Goal: Transaction & Acquisition: Purchase product/service

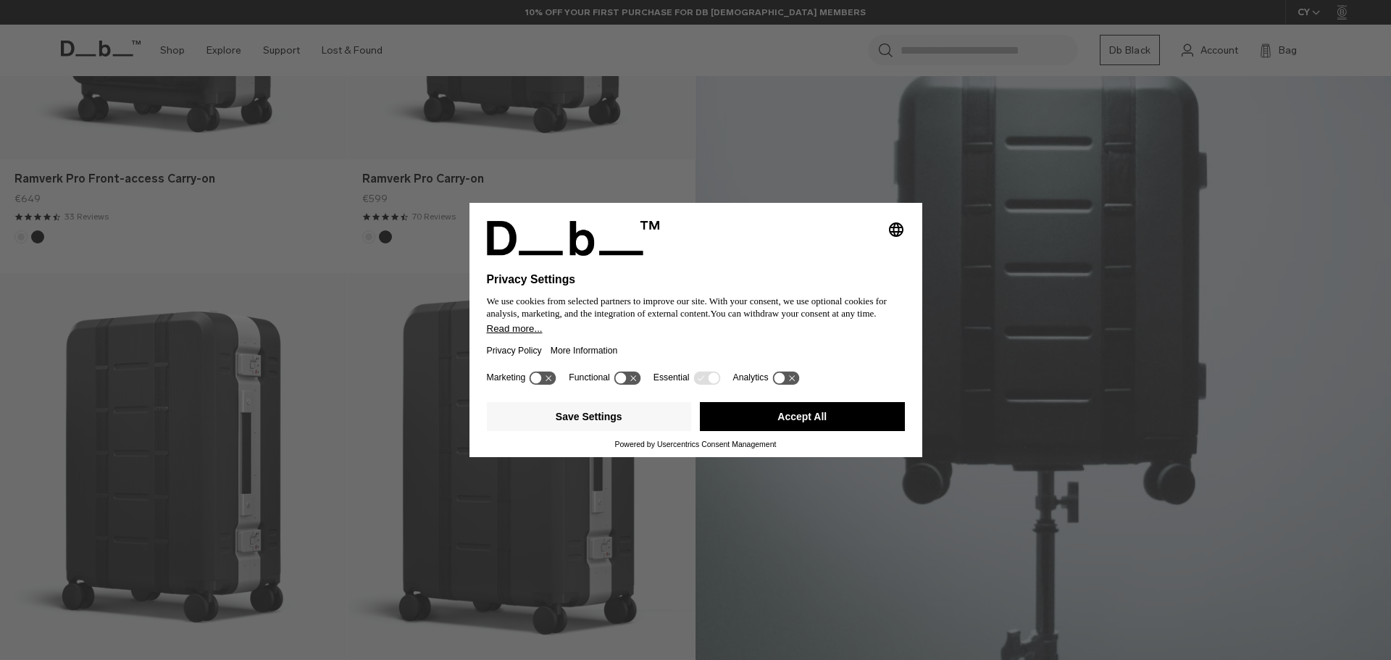
click at [776, 411] on button "Accept All" at bounding box center [802, 416] width 205 height 29
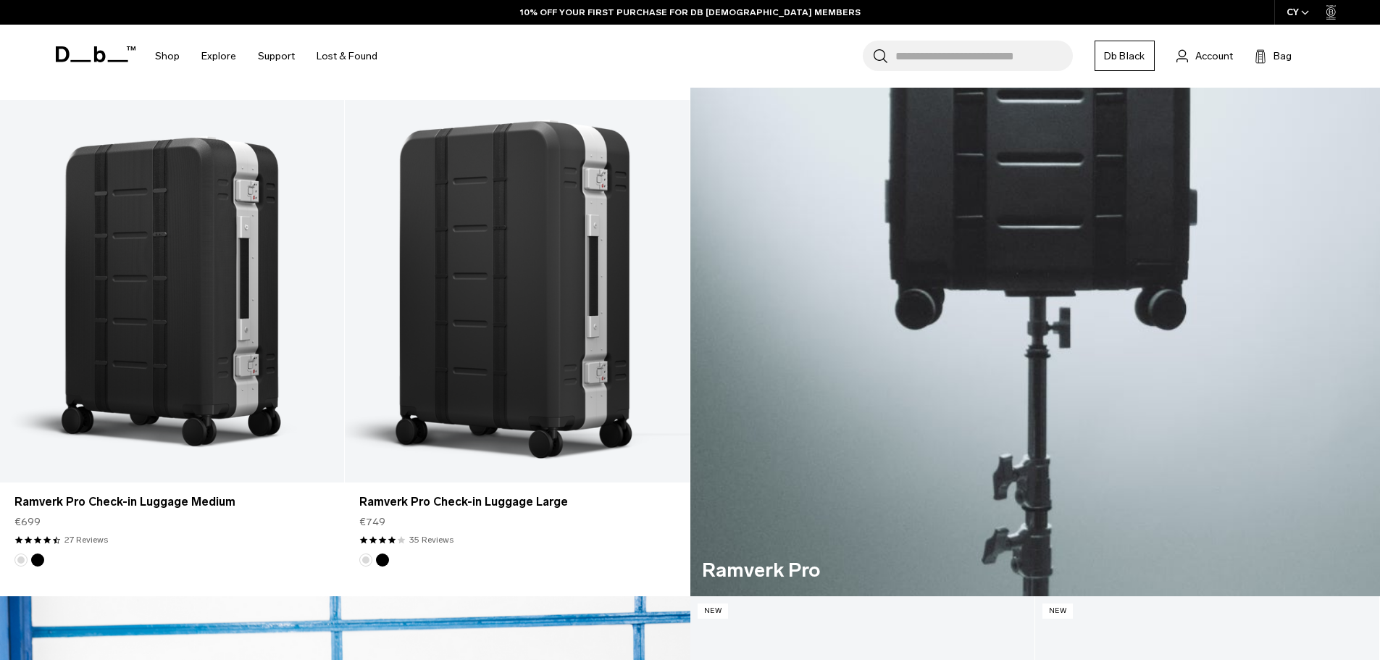
scroll to position [797, 0]
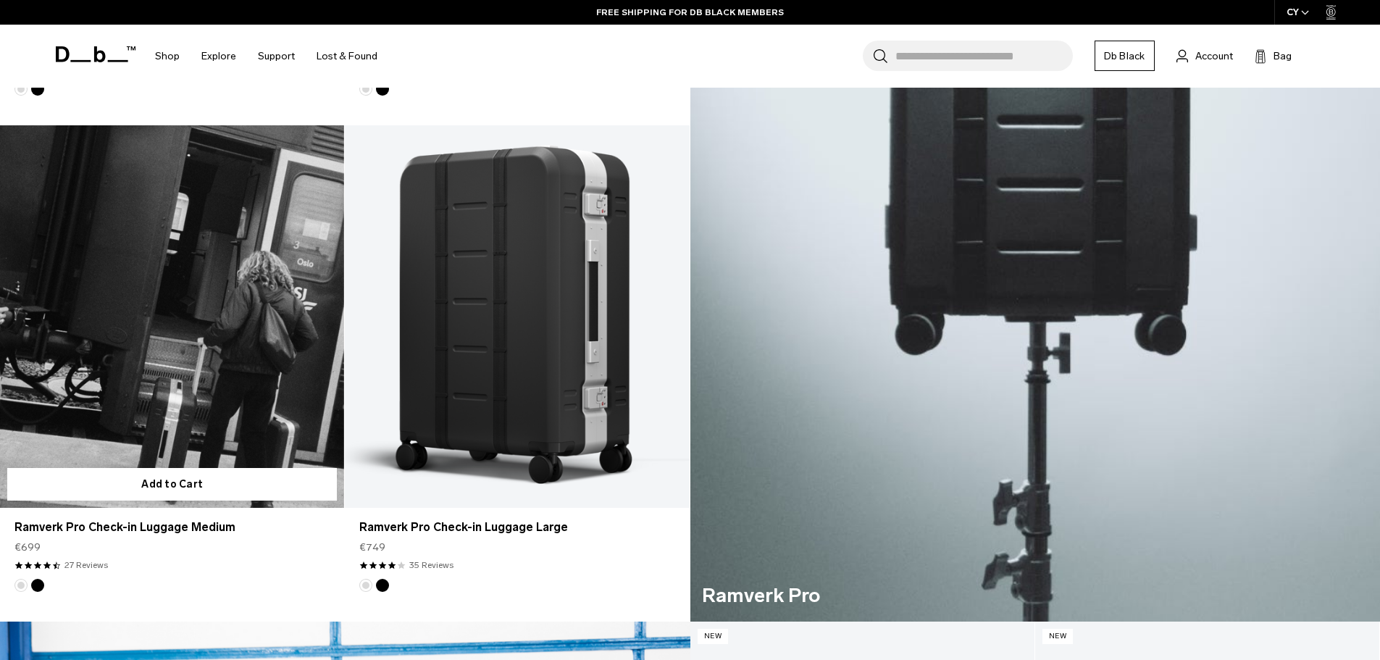
click at [172, 308] on link "Ramverk Pro Check-in Luggage Medium" at bounding box center [172, 316] width 344 height 382
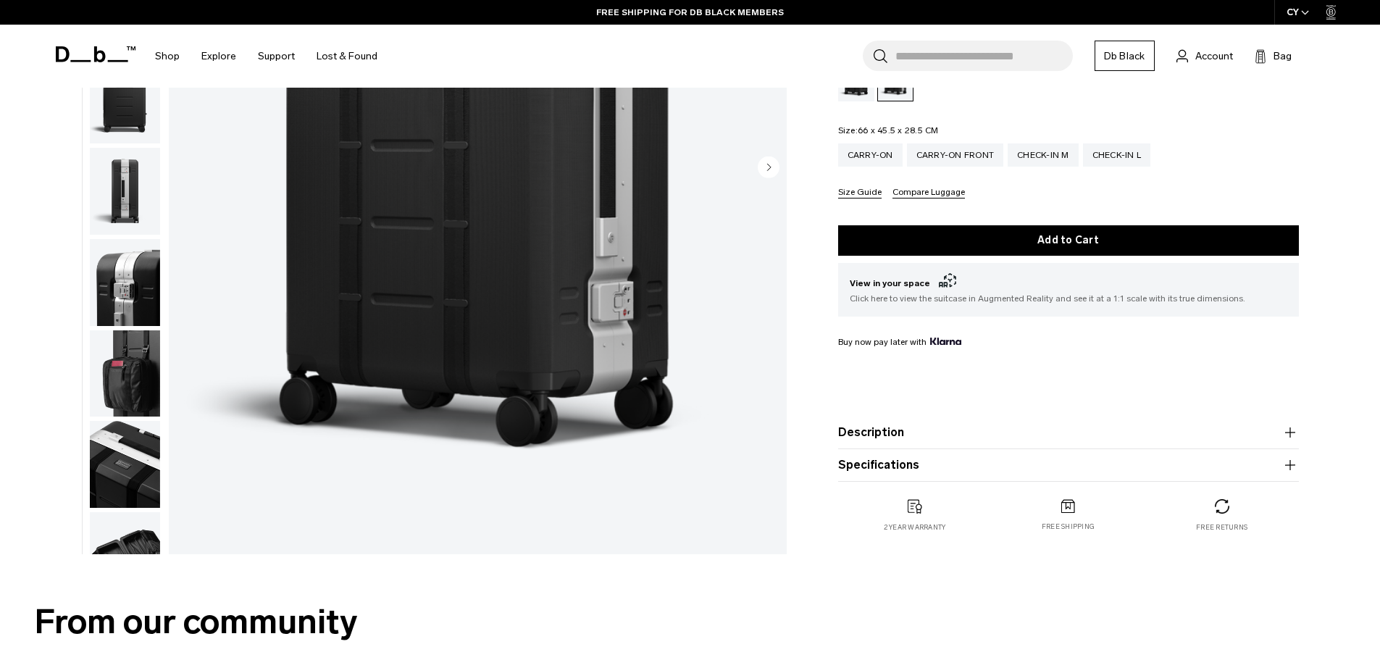
scroll to position [290, 0]
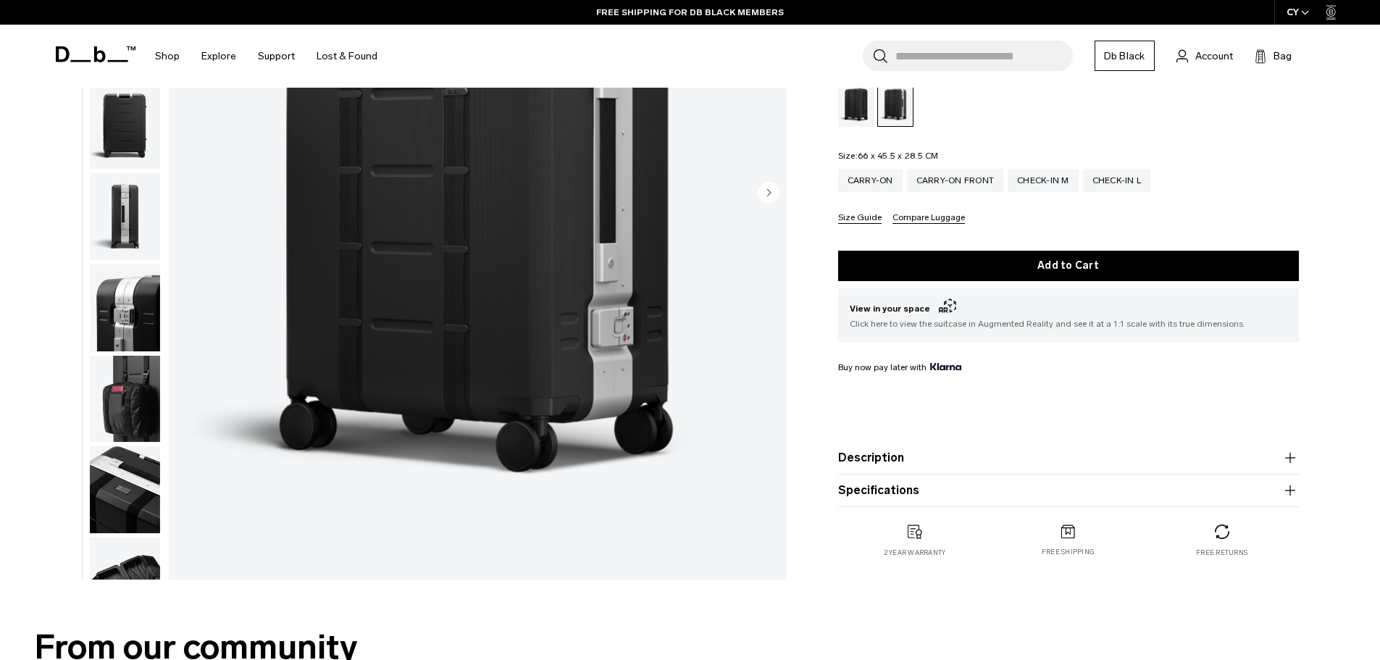
click at [902, 496] on button "Specifications" at bounding box center [1068, 490] width 461 height 17
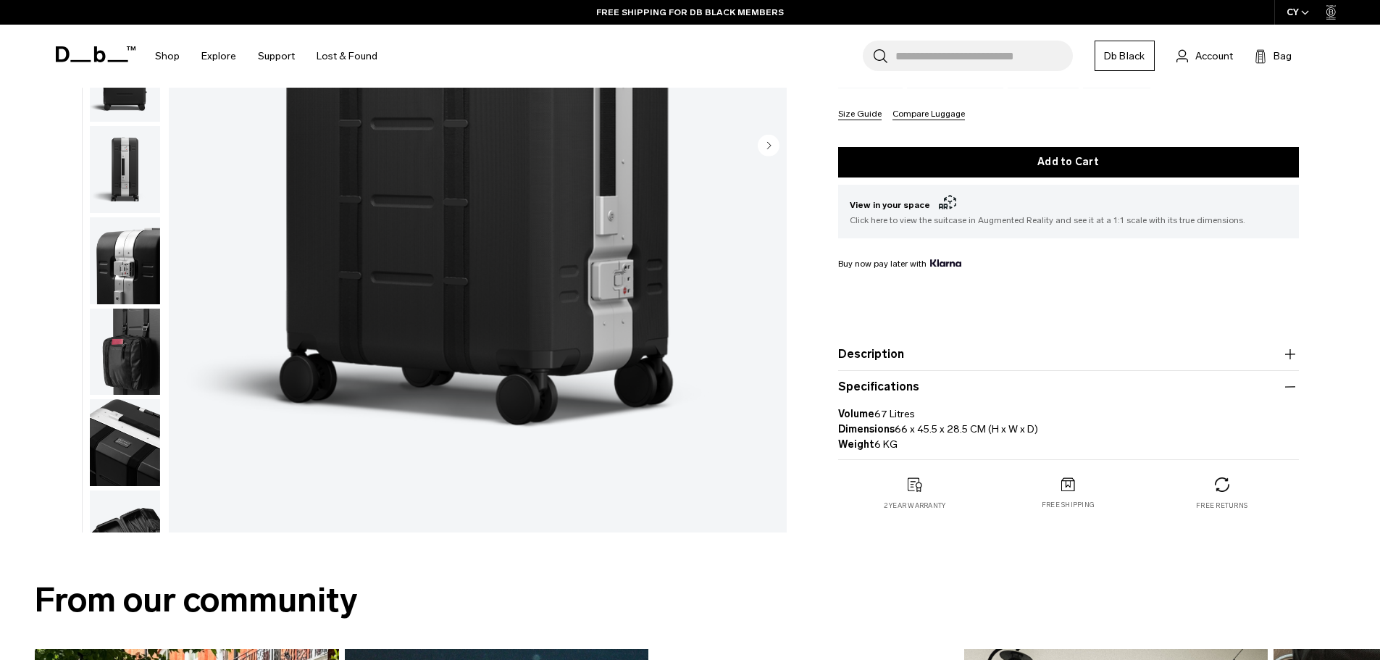
scroll to position [362, 0]
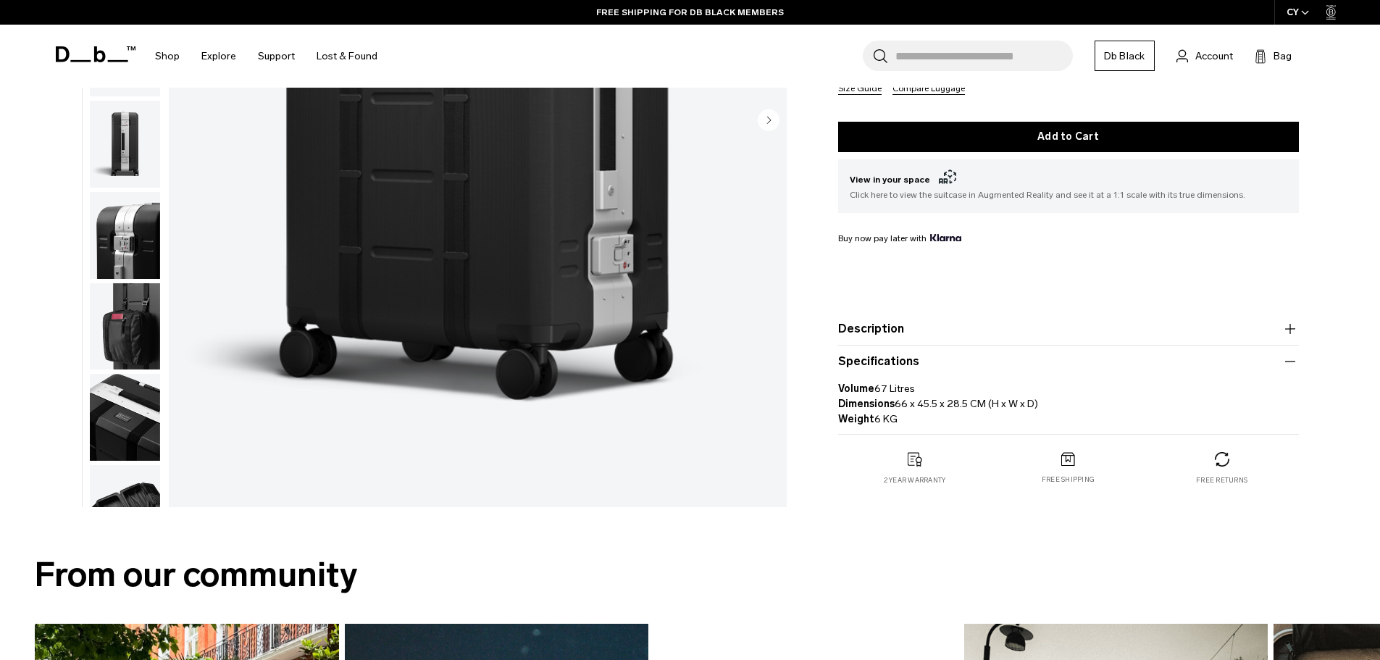
drag, startPoint x: 895, startPoint y: 406, endPoint x: 1053, endPoint y: 402, distance: 157.9
click at [1053, 402] on p "Volume 67 Litres Dimensions 66 x 45.5 x 28.5 CM (H x W x D) Weight 6 KG" at bounding box center [1068, 398] width 461 height 56
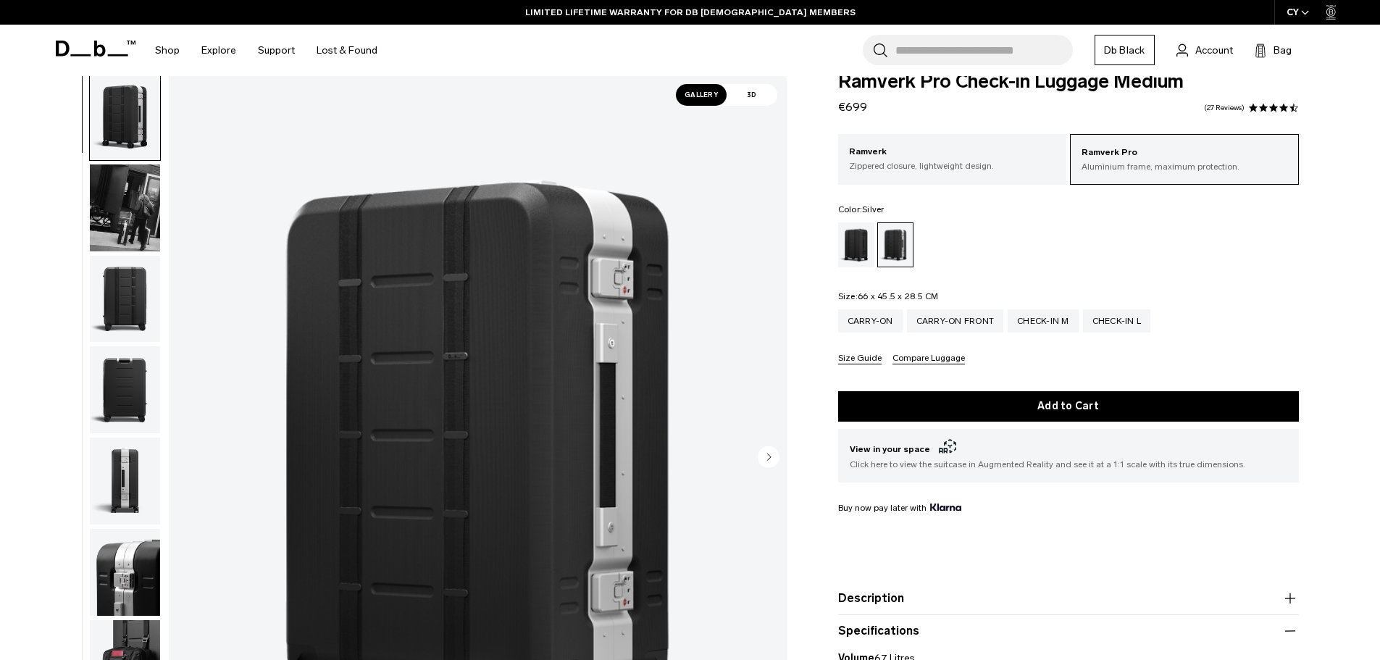
scroll to position [0, 0]
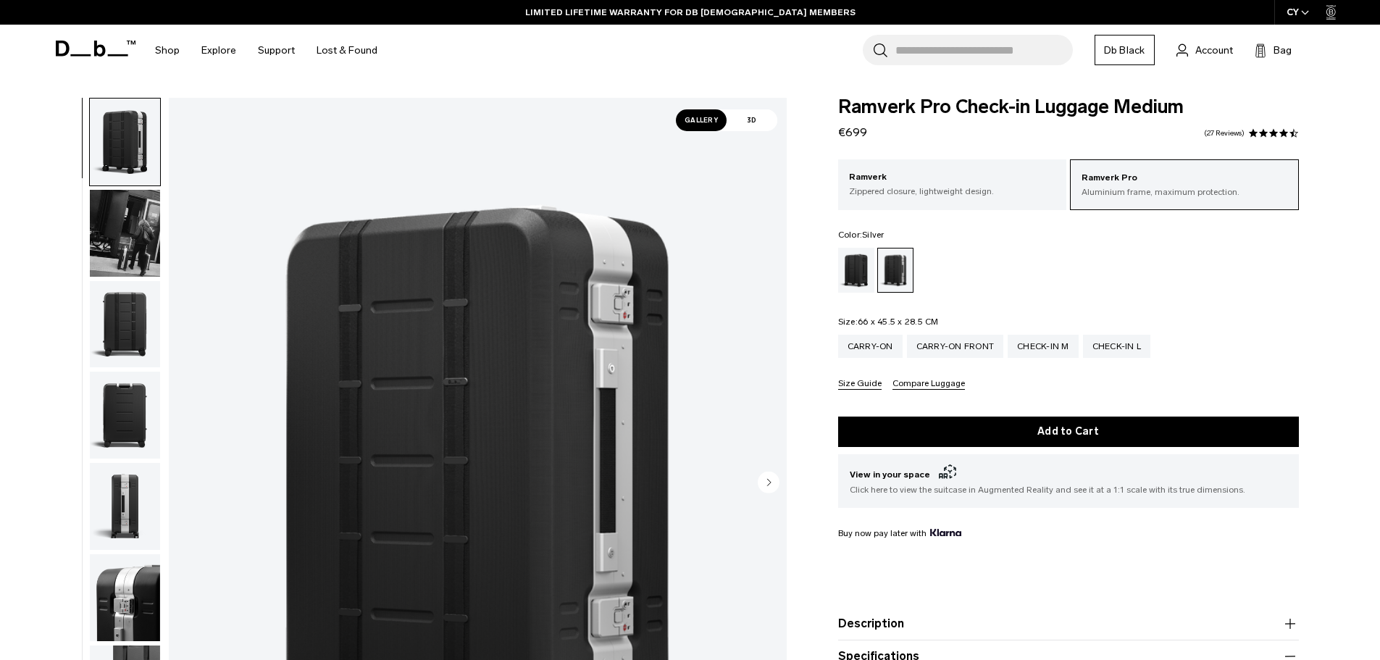
click at [137, 241] on img "button" at bounding box center [125, 233] width 70 height 87
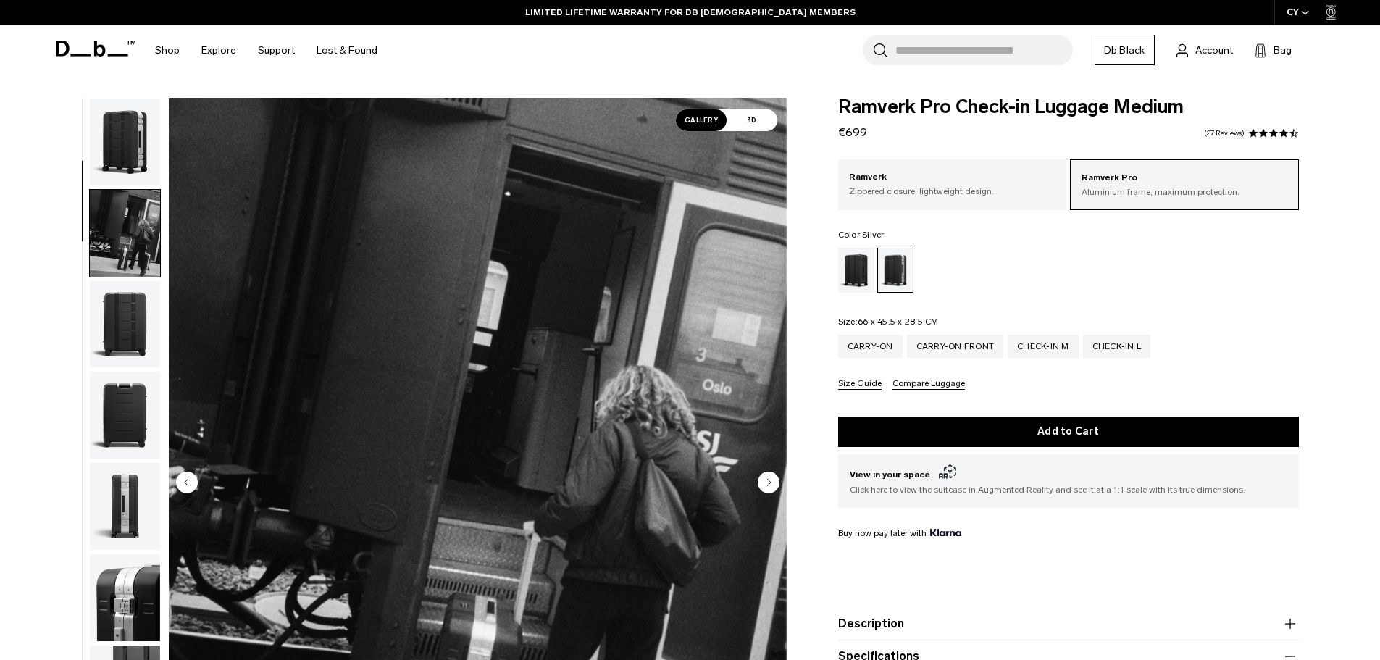
scroll to position [91, 0]
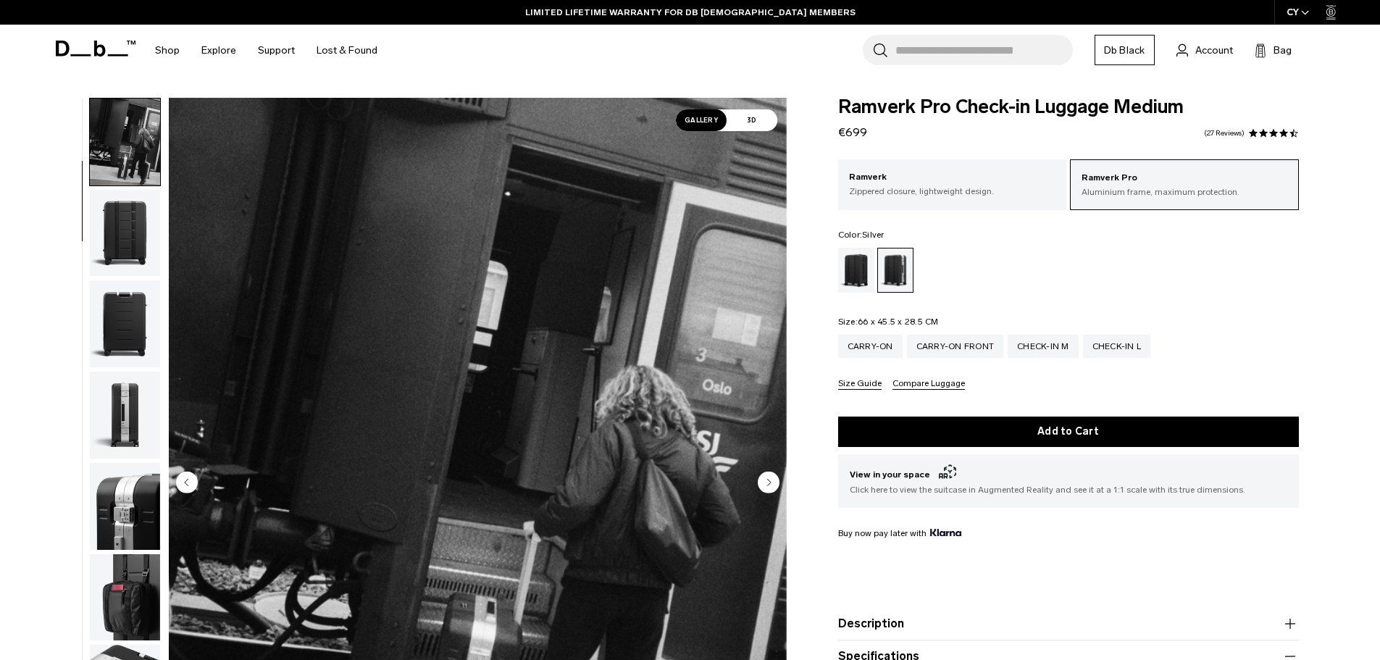
click at [125, 232] on img "button" at bounding box center [125, 233] width 70 height 87
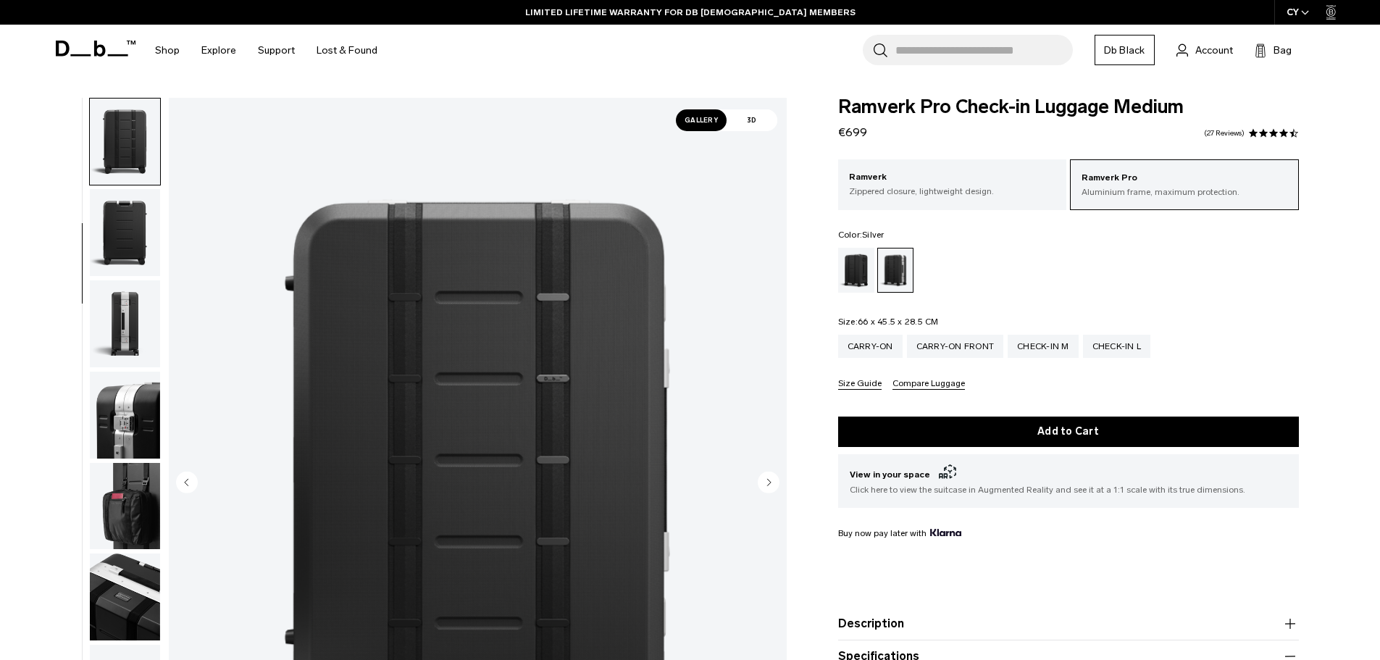
click at [127, 309] on img "button" at bounding box center [125, 323] width 70 height 87
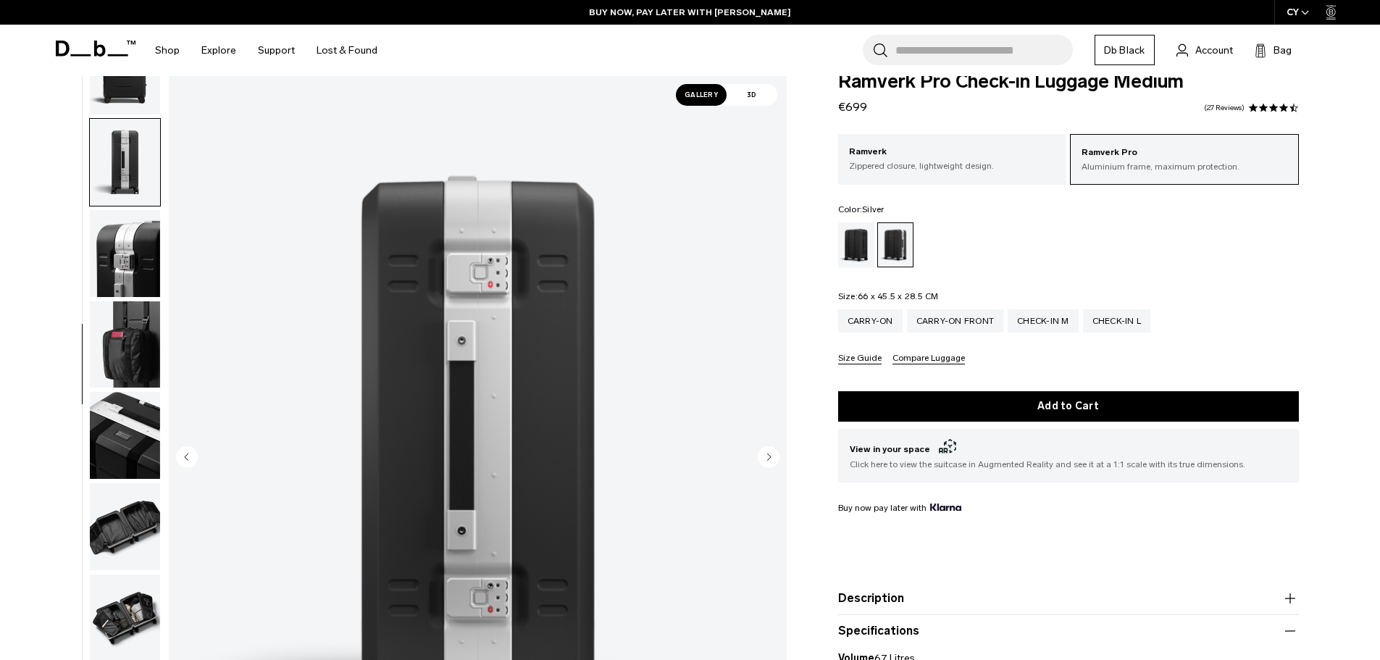
scroll to position [0, 0]
